Goal: Task Accomplishment & Management: Complete application form

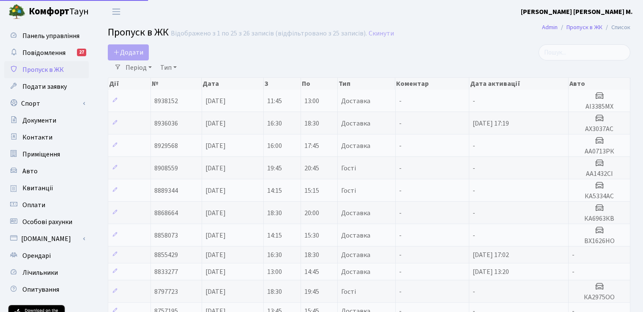
select select "25"
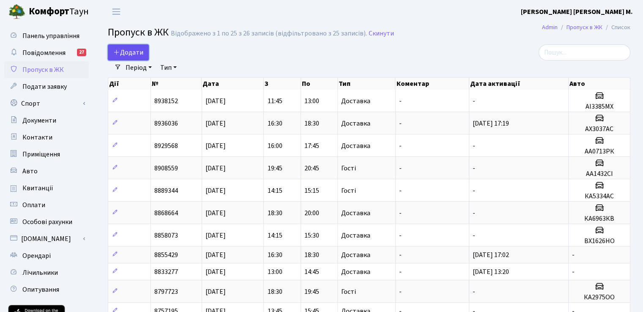
click at [142, 46] on link "Додати" at bounding box center [128, 52] width 41 height 16
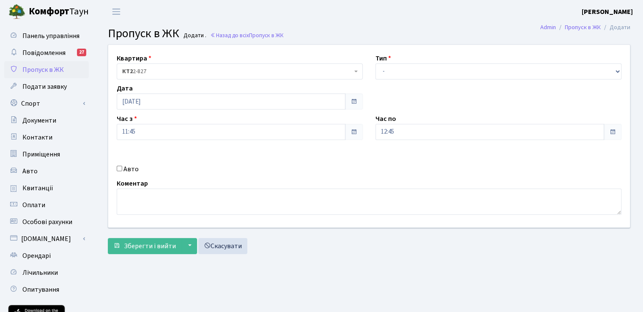
click at [448, 60] on div "Тип - Доставка Таксі Гості Сервіс" at bounding box center [498, 66] width 259 height 26
click at [446, 63] on div "Тип - Доставка Таксі Гості Сервіс" at bounding box center [498, 66] width 259 height 26
click at [441, 71] on select "- Доставка Таксі Гості Сервіс" at bounding box center [498, 71] width 246 height 16
select select "1"
click at [375, 63] on select "- Доставка Таксі Гості Сервіс" at bounding box center [498, 71] width 246 height 16
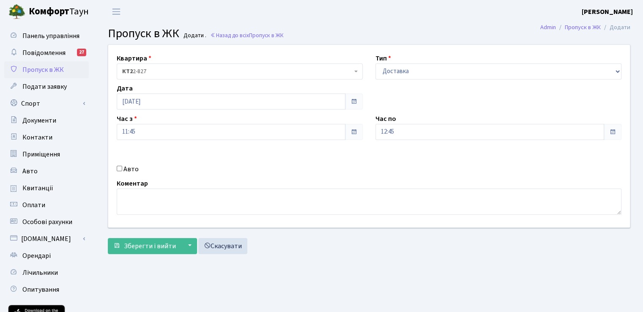
click at [614, 129] on span at bounding box center [612, 131] width 7 height 7
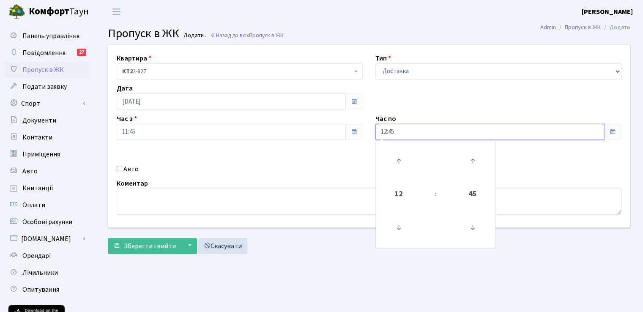
click at [527, 131] on input "12:45" at bounding box center [489, 132] width 229 height 16
click at [470, 164] on icon at bounding box center [472, 161] width 23 height 23
click at [474, 161] on icon at bounding box center [472, 161] width 23 height 23
type input "13:15"
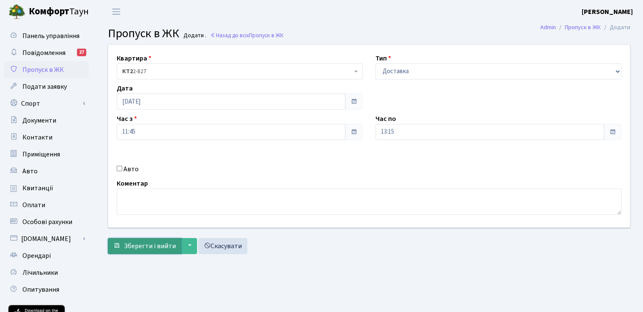
click at [147, 246] on span "Зберегти і вийти" at bounding box center [150, 245] width 52 height 9
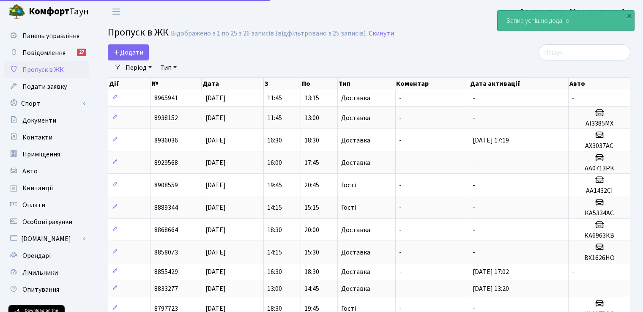
select select "25"
